Goal: Find specific page/section: Find specific page/section

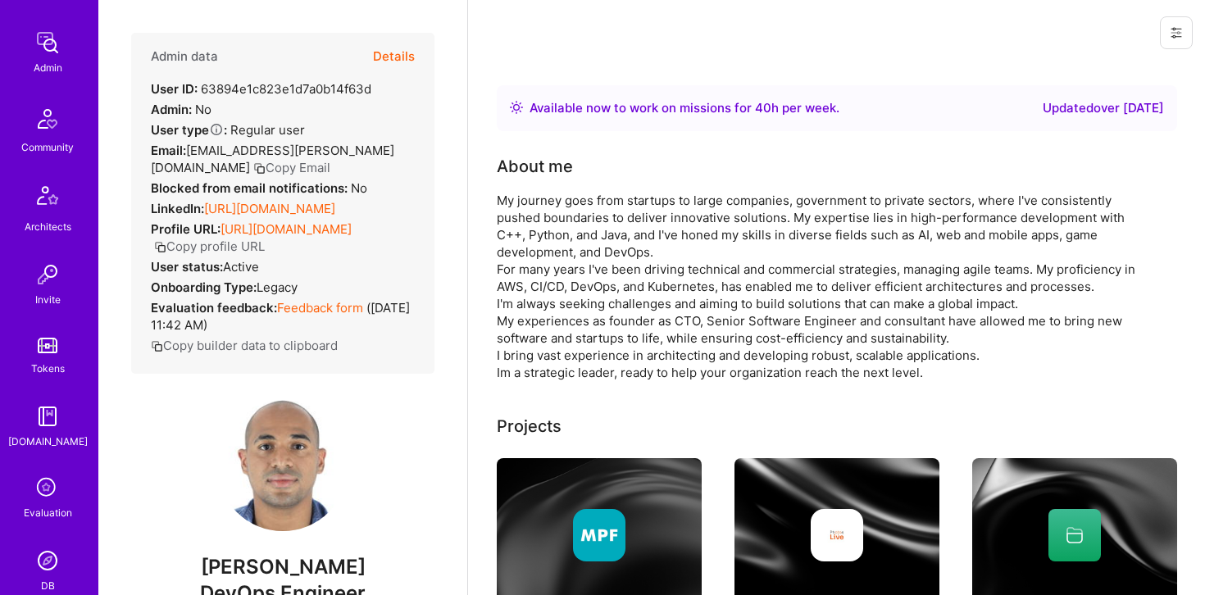
scroll to position [327, 0]
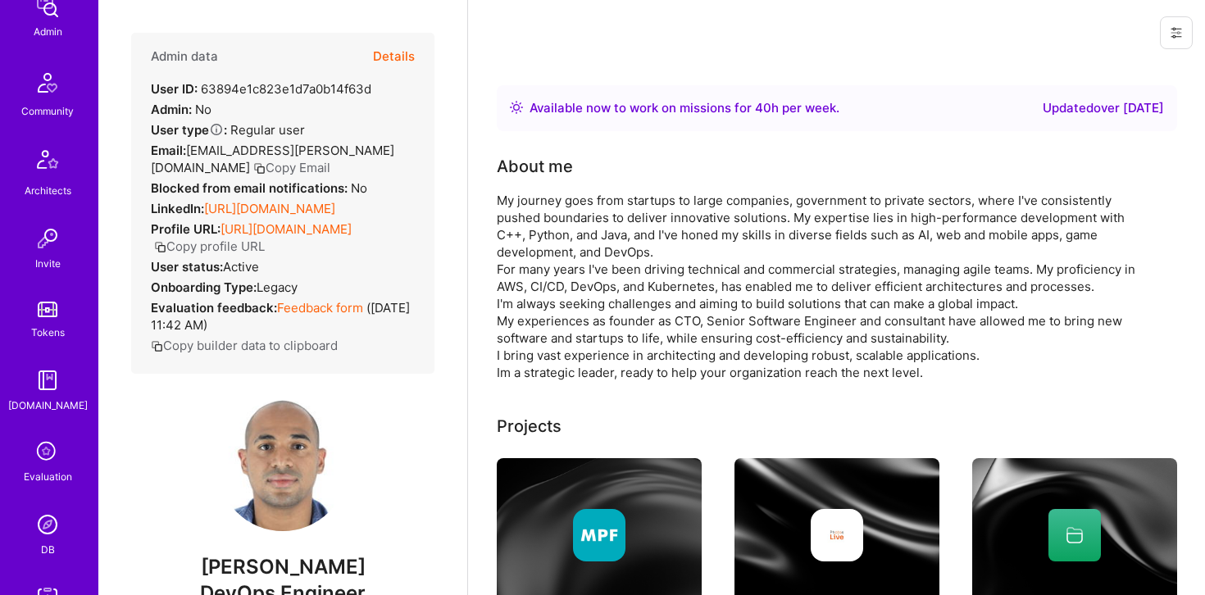
click at [51, 522] on img at bounding box center [47, 524] width 33 height 33
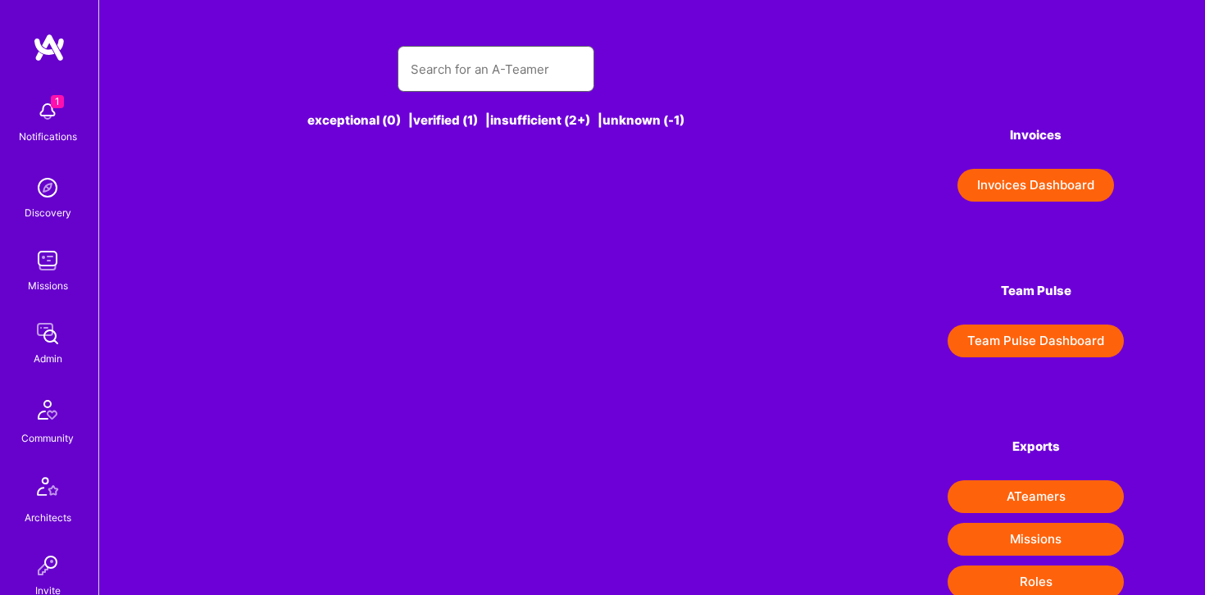
click at [436, 75] on input "text" at bounding box center [496, 69] width 170 height 42
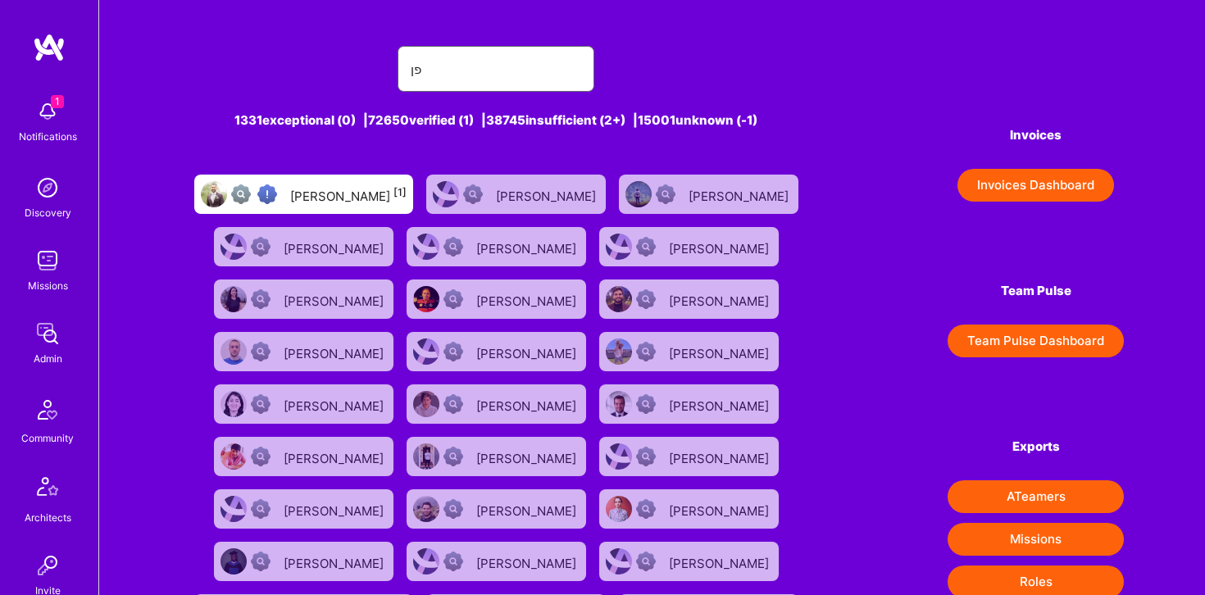
type input "פ"
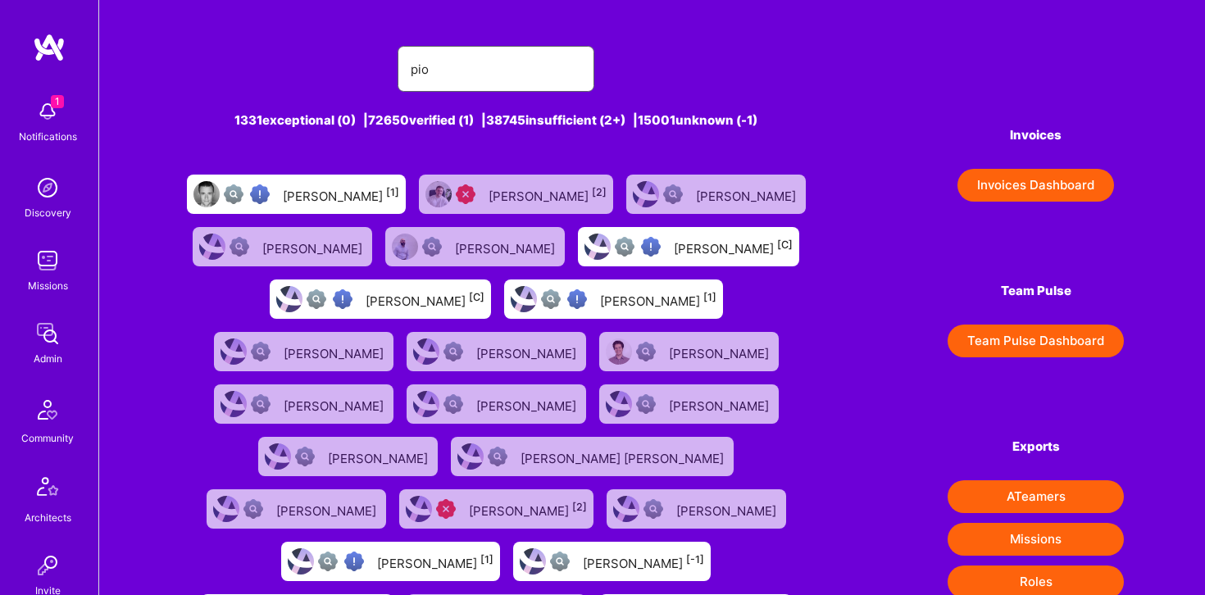
type input "[PERSON_NAME]"
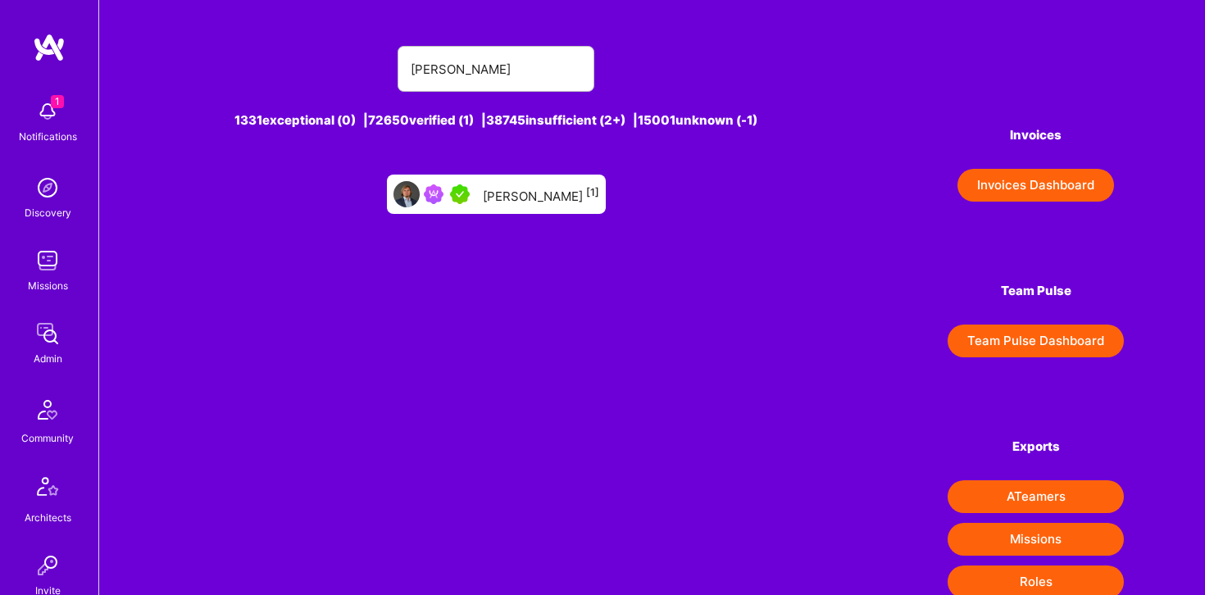
click at [556, 206] on div "[PERSON_NAME] [1]" at bounding box center [496, 194] width 219 height 39
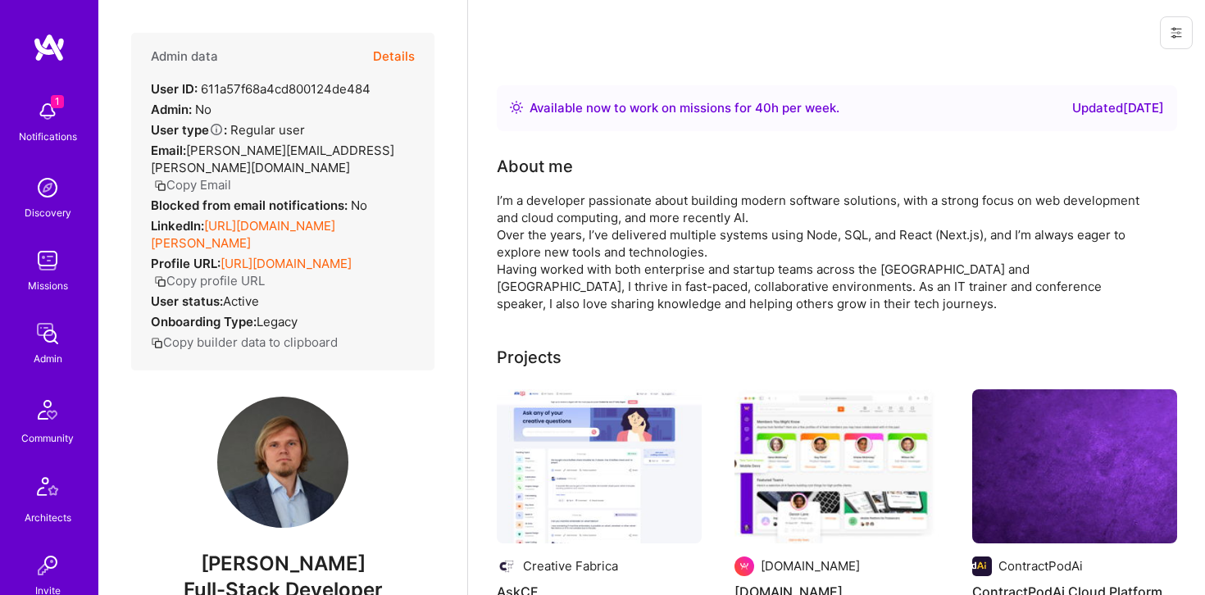
click at [407, 54] on button "Details" at bounding box center [394, 57] width 42 height 48
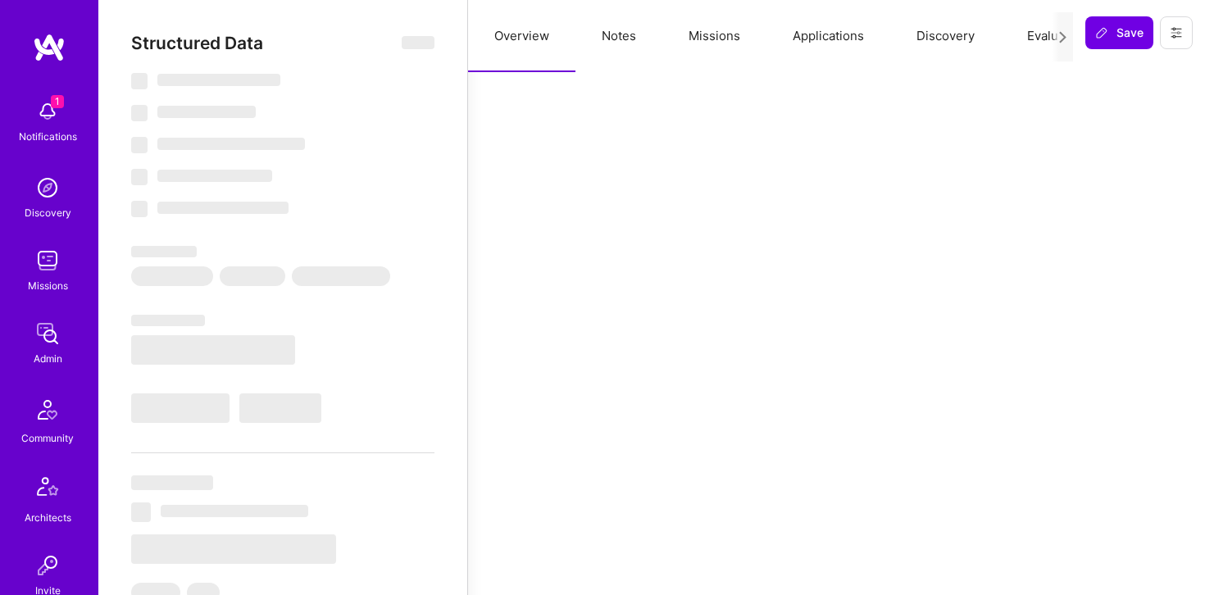
click at [1046, 43] on button "Evaluation" at bounding box center [1057, 36] width 112 height 72
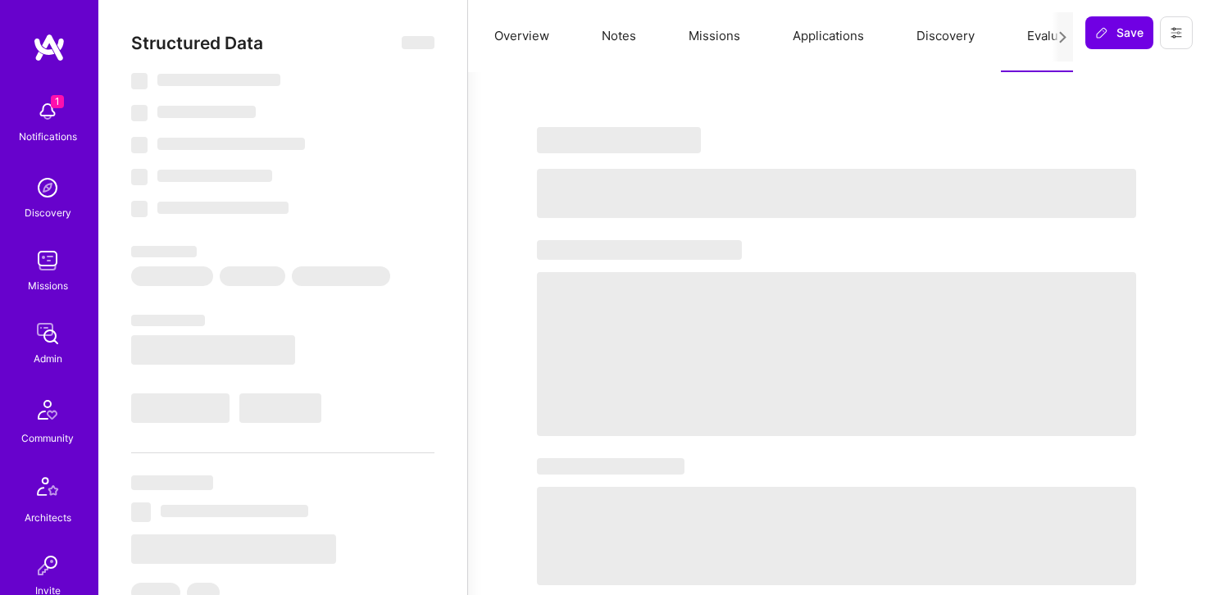
type textarea "x"
select select "Right Now"
select select "5"
select select "7"
select select "6"
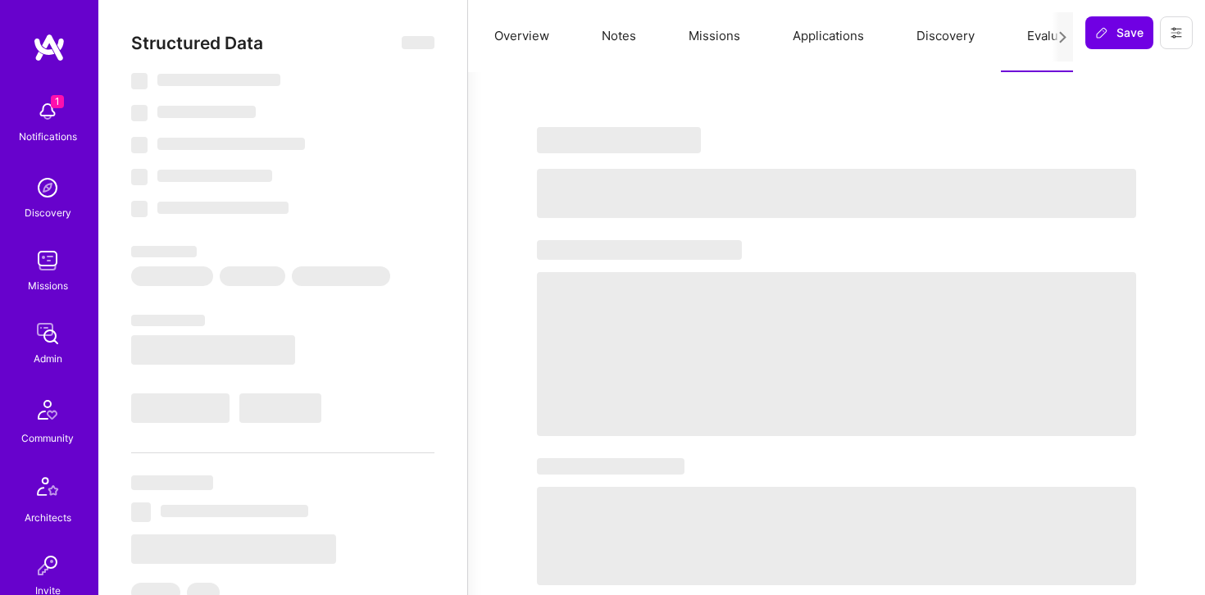
select select "7"
select select "PL"
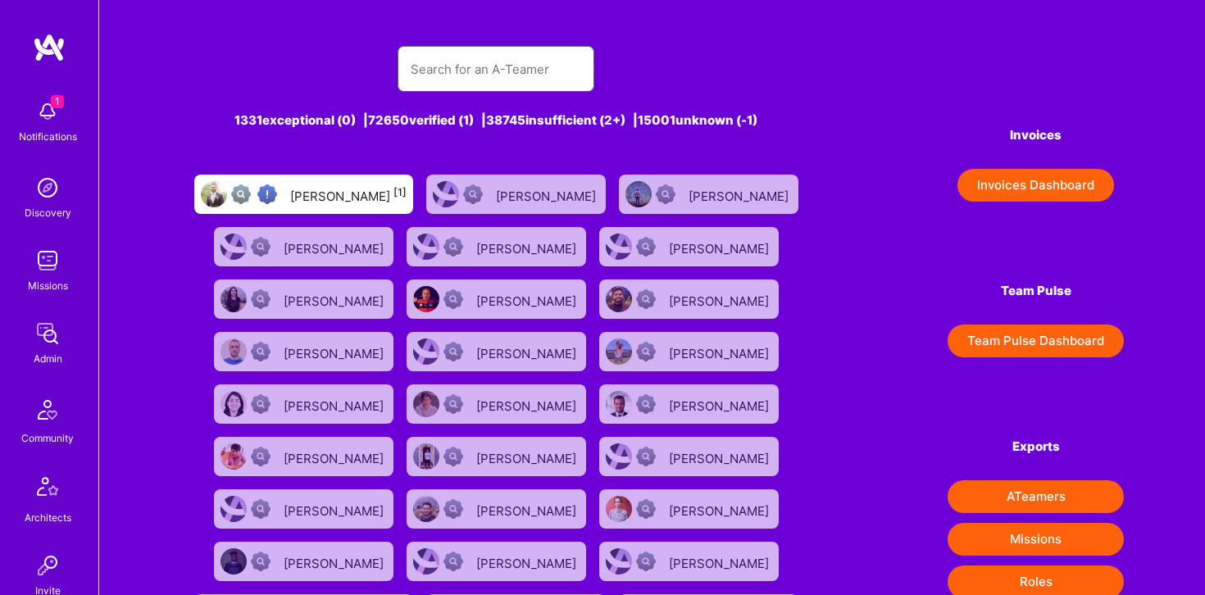
click at [473, 67] on input "text" at bounding box center [496, 69] width 170 height 42
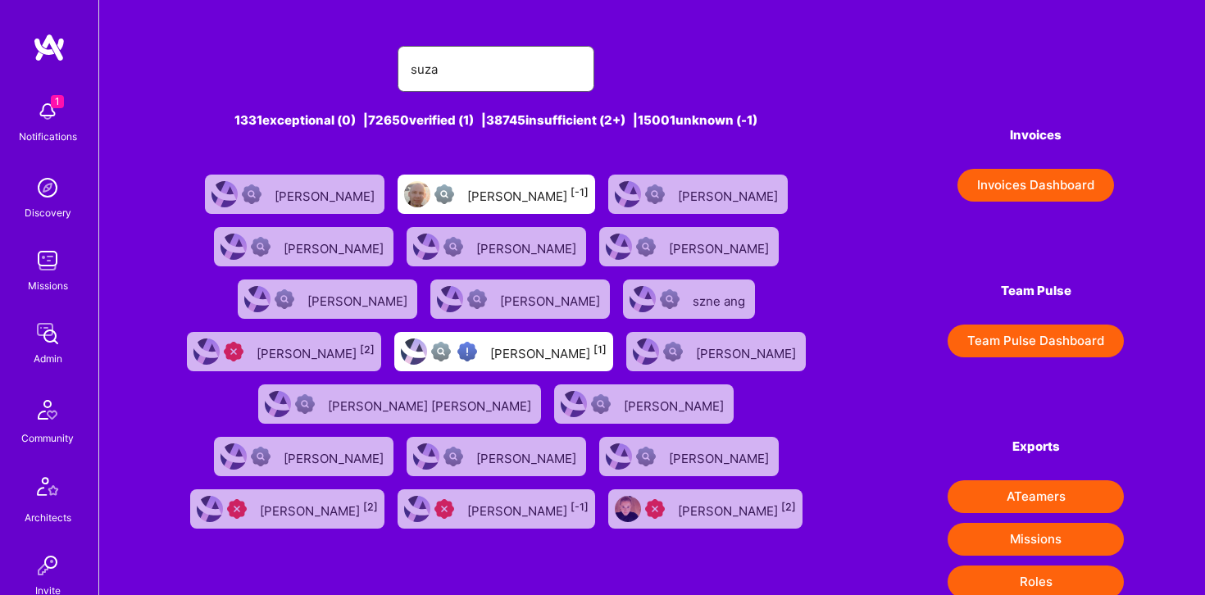
click at [455, 73] on input "suza" at bounding box center [496, 69] width 170 height 42
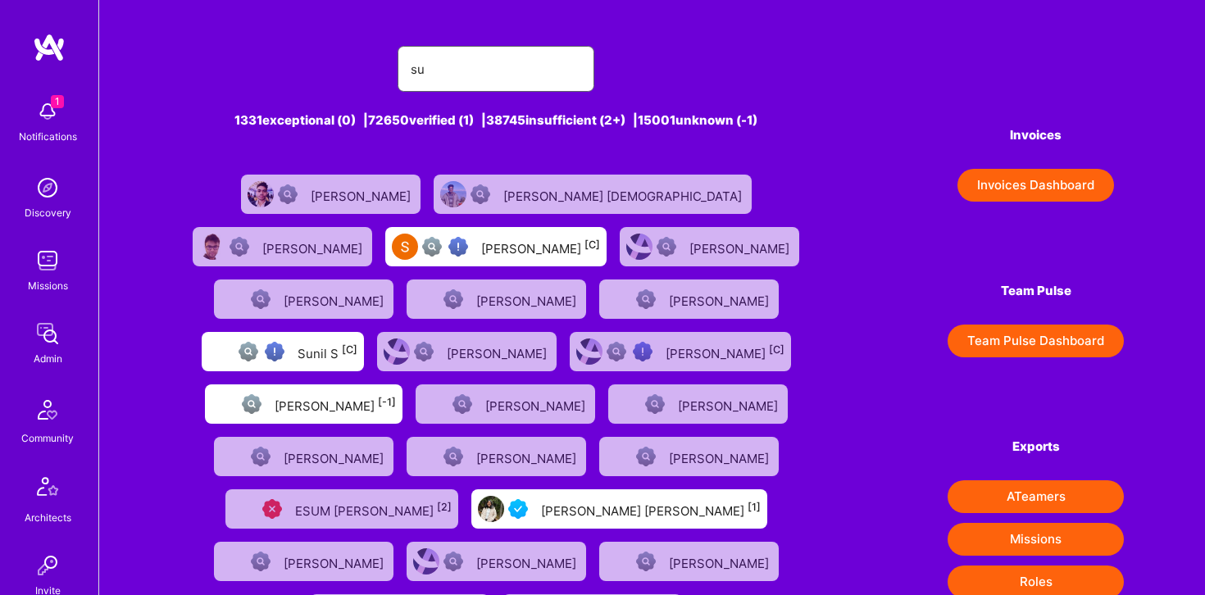
type input "[PERSON_NAME]"
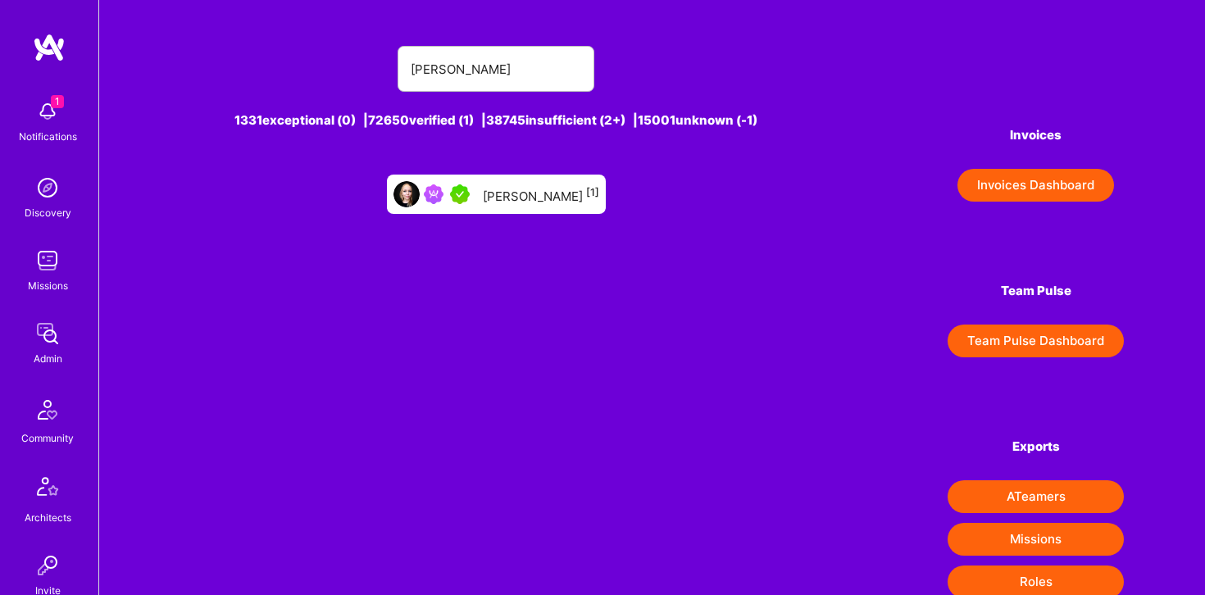
click at [506, 190] on div "[PERSON_NAME] [1]" at bounding box center [541, 194] width 116 height 21
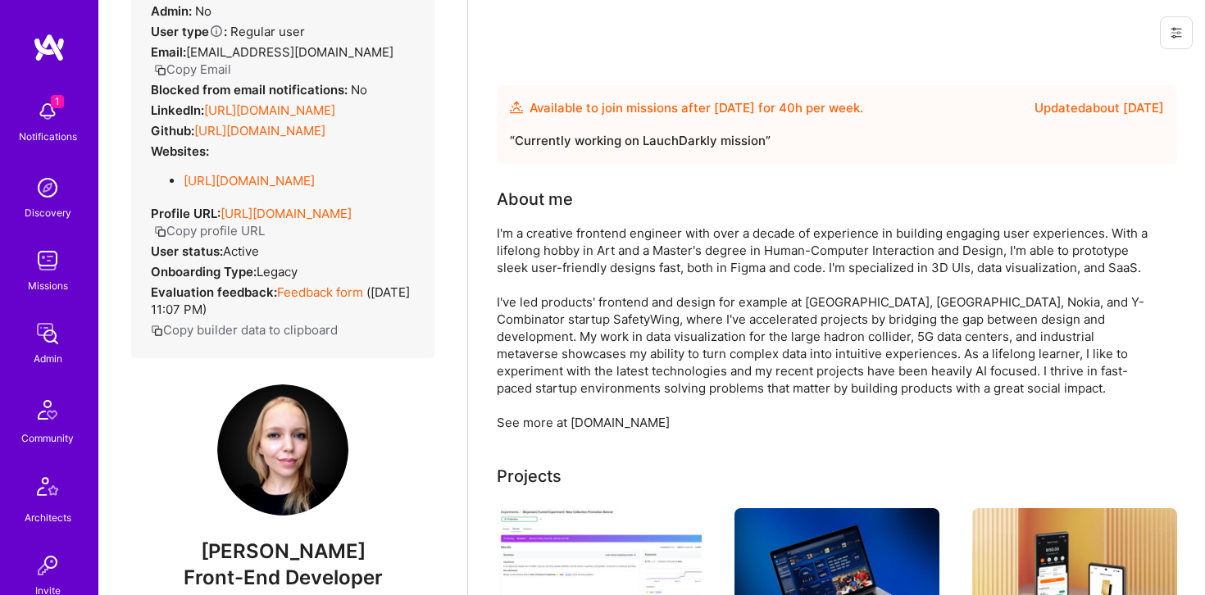
scroll to position [189, 0]
